Goal: Task Accomplishment & Management: Use online tool/utility

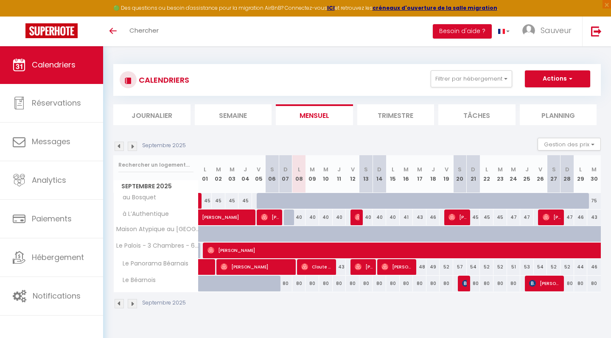
click at [299, 279] on div "80" at bounding box center [299, 284] width 14 height 16
type input "80"
type input "Lun 08 Septembre 2025"
type input "[DATE]"
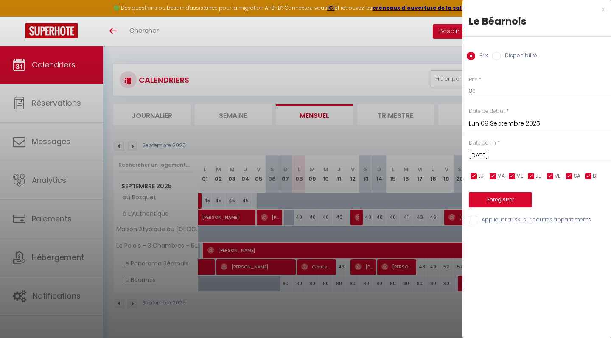
click at [350, 291] on div at bounding box center [305, 169] width 611 height 338
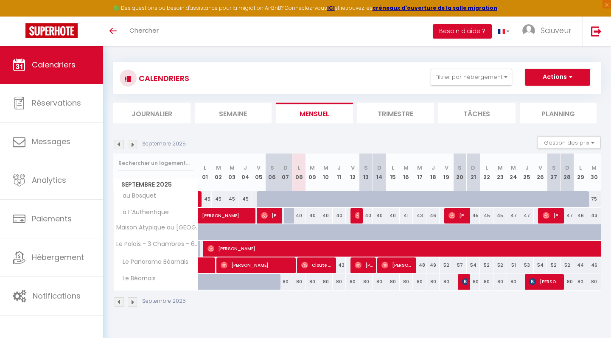
scroll to position [3, 0]
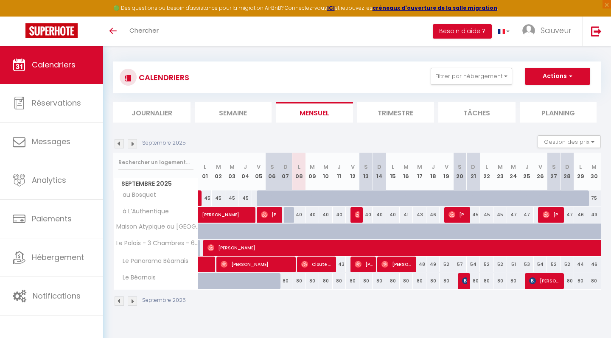
click at [311, 279] on div "80" at bounding box center [312, 281] width 14 height 16
type input "80"
type input "[DATE]"
type input "Mer 10 Septembre 2025"
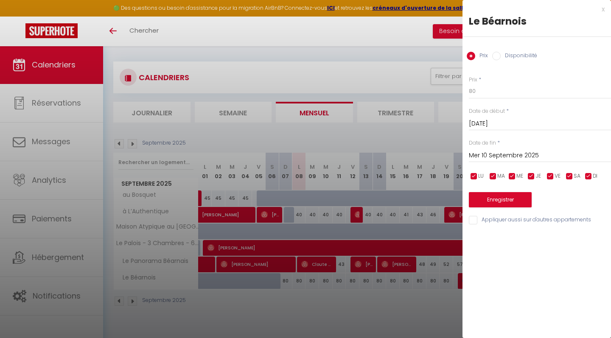
drag, startPoint x: 403, startPoint y: 176, endPoint x: 428, endPoint y: 166, distance: 27.0
click at [428, 166] on div at bounding box center [305, 169] width 611 height 338
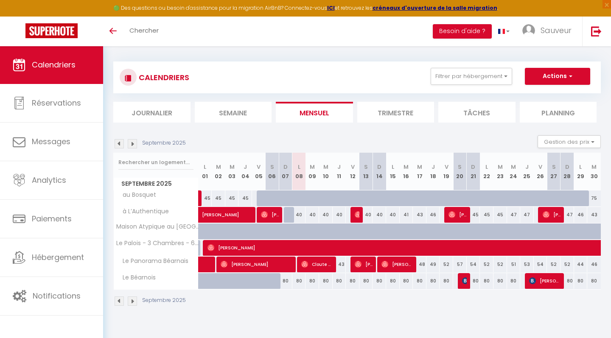
click at [312, 280] on div "80" at bounding box center [312, 281] width 14 height 16
type input "80"
type input "[DATE]"
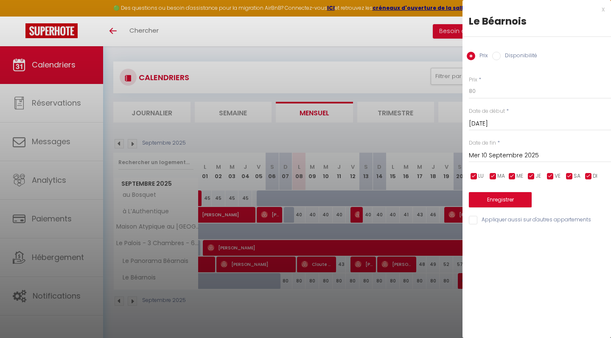
click at [476, 157] on input "Mer 10 Septembre 2025" at bounding box center [540, 155] width 142 height 11
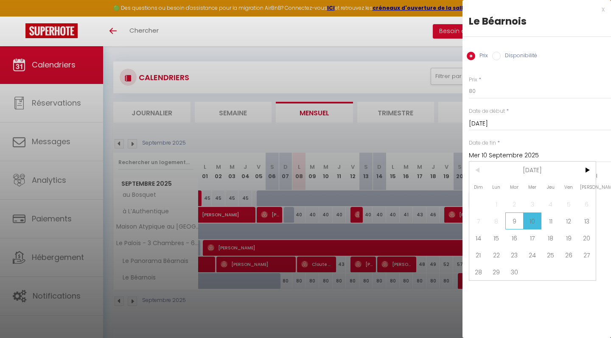
click at [513, 218] on span "9" at bounding box center [514, 220] width 18 height 17
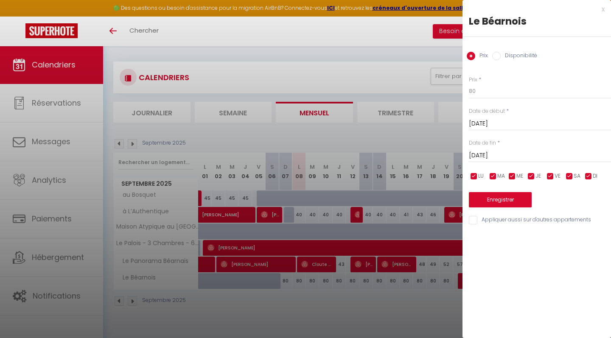
click at [491, 156] on input "[DATE]" at bounding box center [540, 155] width 142 height 11
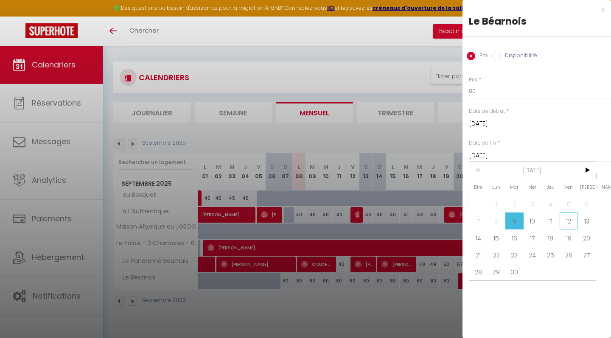
click at [573, 224] on span "12" at bounding box center [568, 220] width 18 height 17
type input "Ven 12 Septembre 2025"
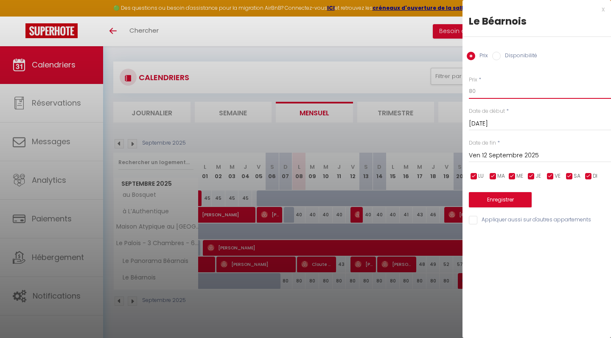
click at [491, 94] on input "80" at bounding box center [540, 91] width 142 height 15
type input "6"
type input "70"
click at [501, 195] on button "Enregistrer" at bounding box center [500, 199] width 63 height 15
